Goal: Information Seeking & Learning: Learn about a topic

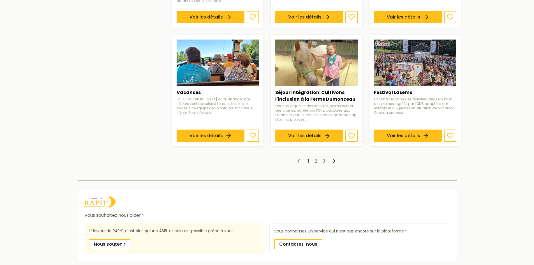
scroll to position [420, 0]
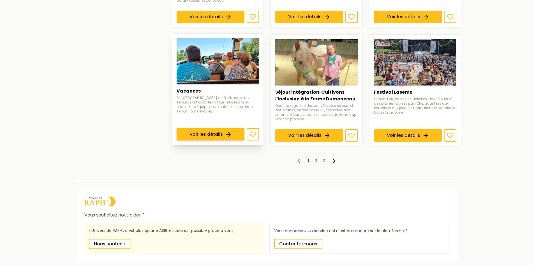
click at [202, 133] on link "Voir les détails" at bounding box center [211, 134] width 68 height 12
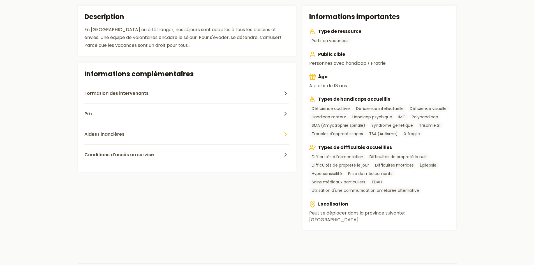
scroll to position [168, 0]
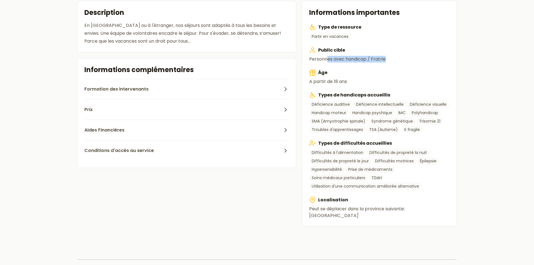
drag, startPoint x: 343, startPoint y: 62, endPoint x: 394, endPoint y: 64, distance: 51.3
click at [394, 64] on div "Type de ressource Partir en vacances Public cible Personnes avec handicap / Fra…" at bounding box center [379, 121] width 140 height 195
drag, startPoint x: 354, startPoint y: 87, endPoint x: 370, endPoint y: 89, distance: 15.6
click at [370, 89] on div "Type de ressource Partir en vacances Public cible Personnes avec handicap / Fra…" at bounding box center [379, 121] width 140 height 195
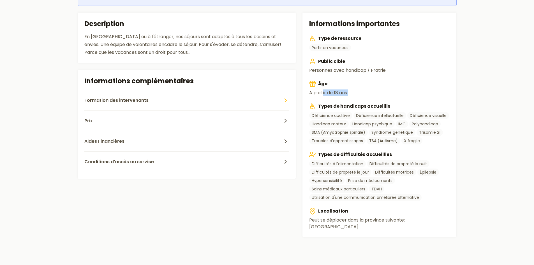
scroll to position [93, 0]
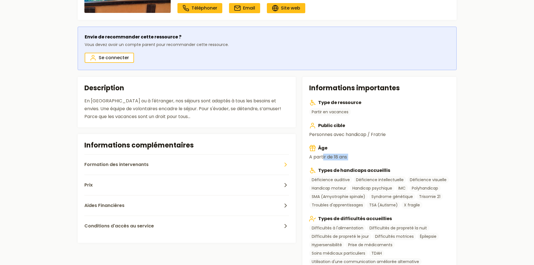
click at [191, 167] on button "Formation des intervenants" at bounding box center [186, 164] width 205 height 20
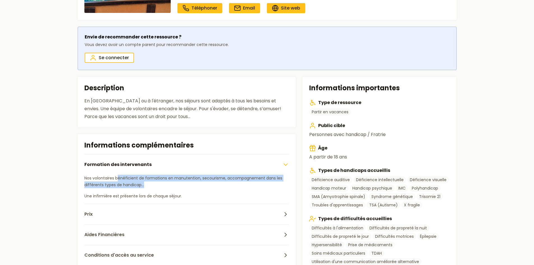
drag, startPoint x: 155, startPoint y: 182, endPoint x: 180, endPoint y: 187, distance: 25.2
click at [180, 187] on p "Nos volontaires bénéficient de formations en manutention, secourisme, accompagn…" at bounding box center [186, 181] width 205 height 13
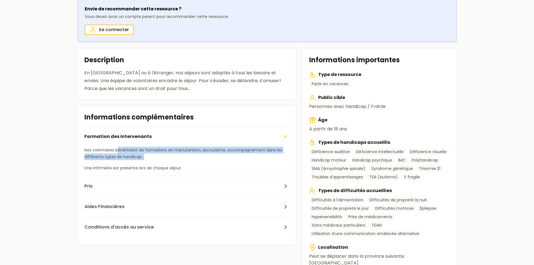
scroll to position [149, 0]
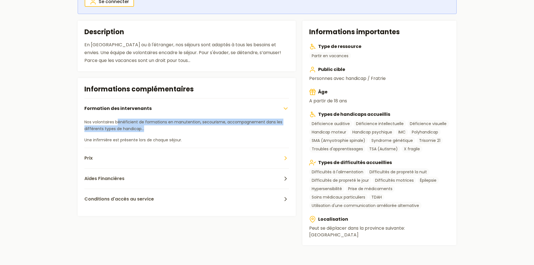
click at [188, 162] on button "Prix" at bounding box center [186, 158] width 205 height 20
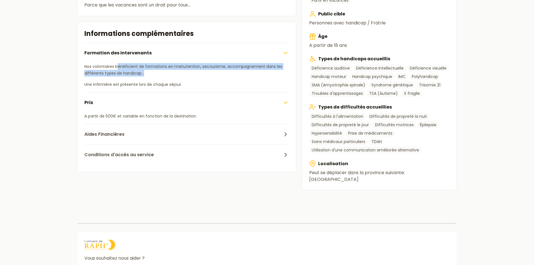
scroll to position [205, 0]
click at [186, 129] on button "Aides Financières" at bounding box center [186, 133] width 205 height 20
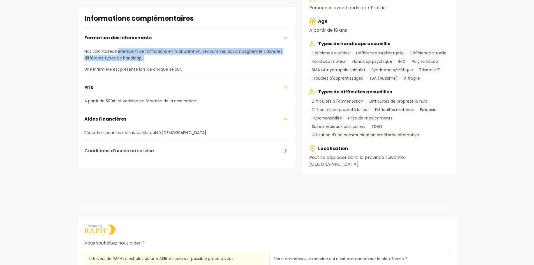
scroll to position [233, 0]
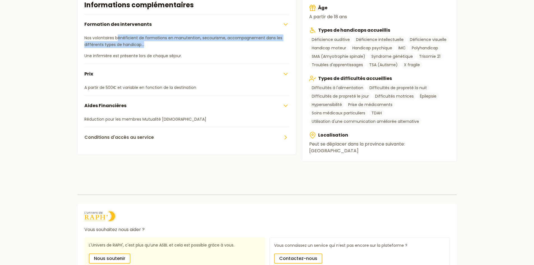
click at [171, 139] on button "Conditions d'accès au service" at bounding box center [186, 137] width 205 height 20
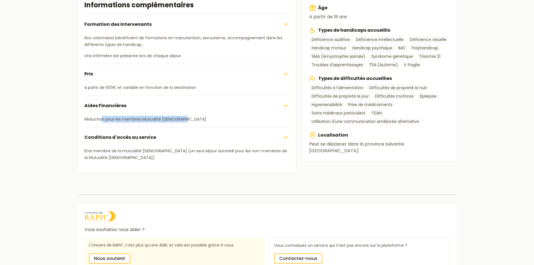
drag, startPoint x: 149, startPoint y: 121, endPoint x: 191, endPoint y: 121, distance: 41.8
click at [191, 121] on p "Réduction pour les membres Mutualité [DEMOGRAPHIC_DATA]" at bounding box center [186, 119] width 205 height 7
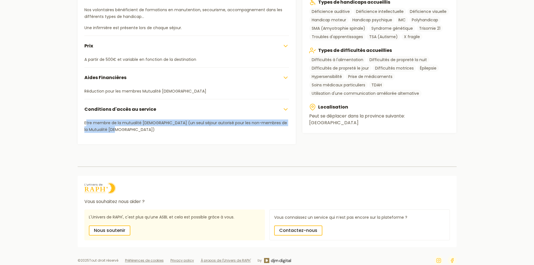
drag, startPoint x: 90, startPoint y: 122, endPoint x: 150, endPoint y: 135, distance: 60.8
click at [150, 135] on div "Etre membre de la mutualité [DEMOGRAPHIC_DATA] (un seul séjour autorisé pour le…" at bounding box center [186, 128] width 205 height 18
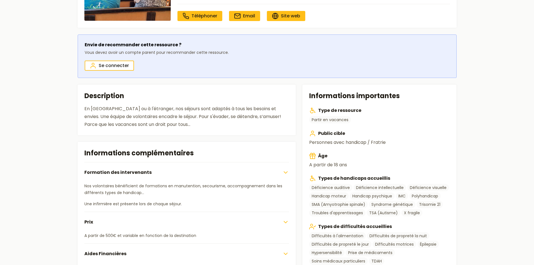
scroll to position [0, 0]
